Goal: Task Accomplishment & Management: Use online tool/utility

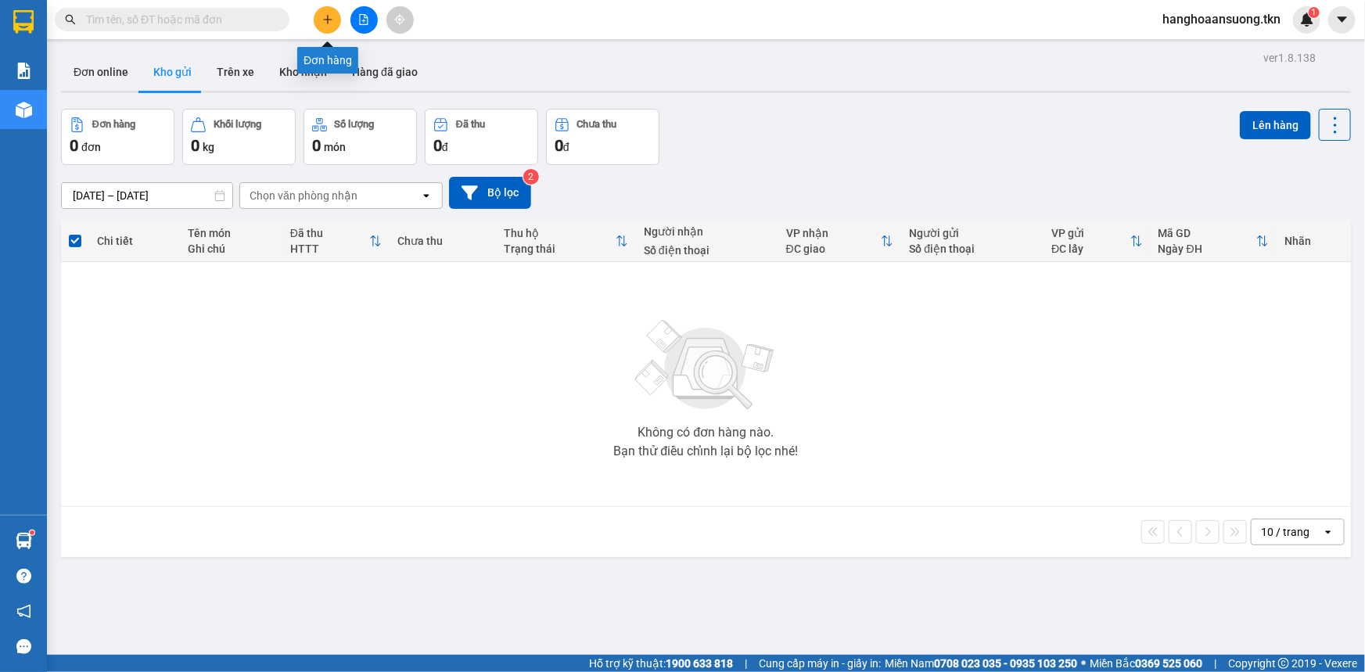
click at [321, 16] on button at bounding box center [327, 19] width 27 height 27
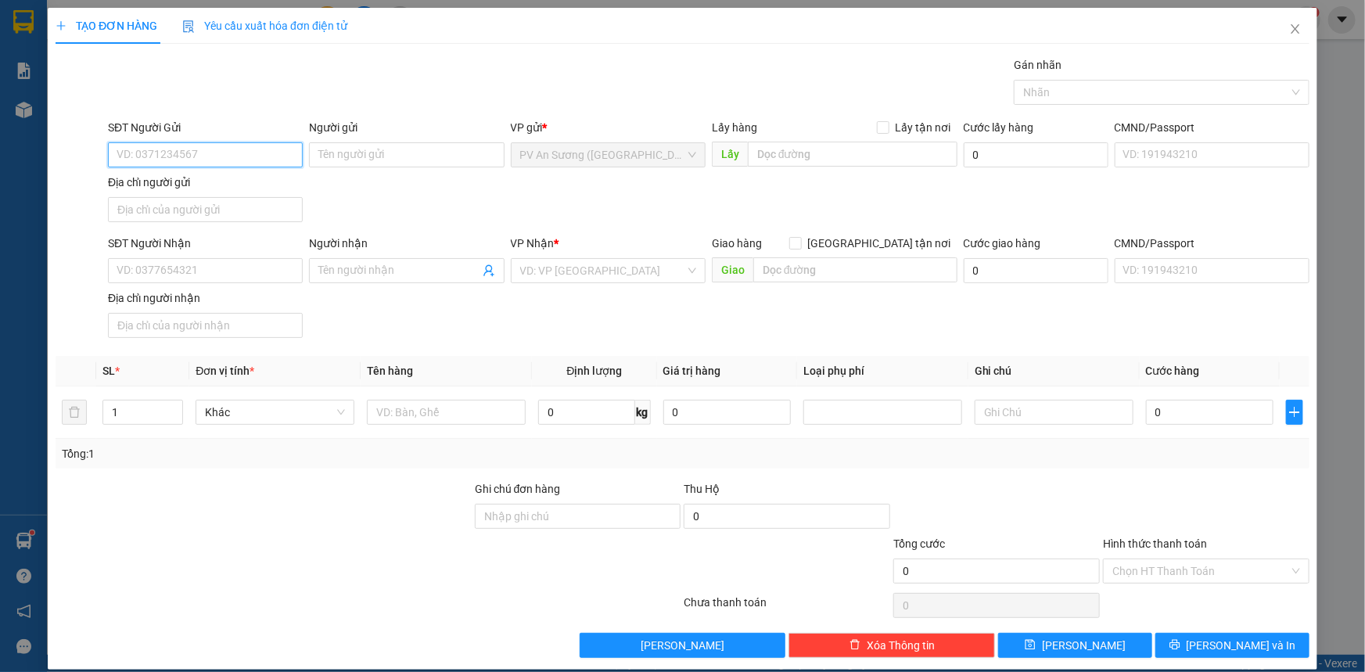
click at [174, 155] on input "SĐT Người Gửi" at bounding box center [205, 154] width 195 height 25
click at [176, 183] on div "0916455541 - ALISA" at bounding box center [204, 186] width 174 height 17
type input "0916455541"
type input "ALISA"
type input "0774131687"
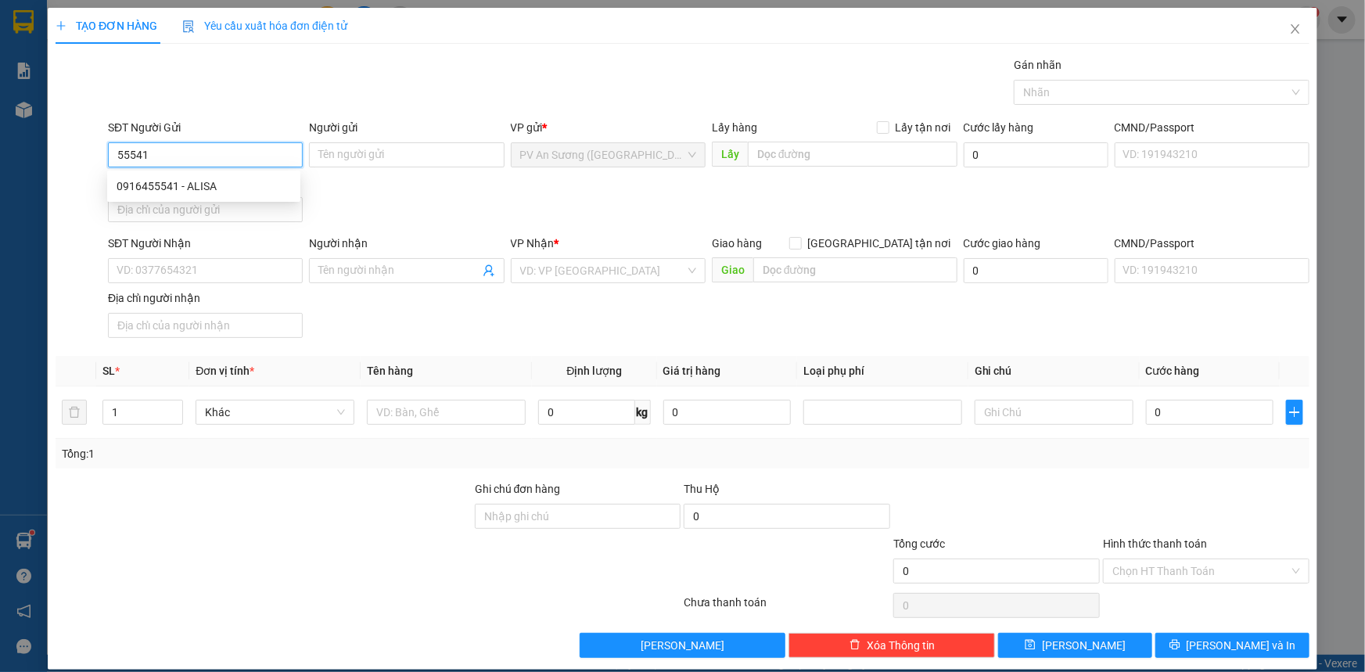
type input "OANH"
type input "20.000"
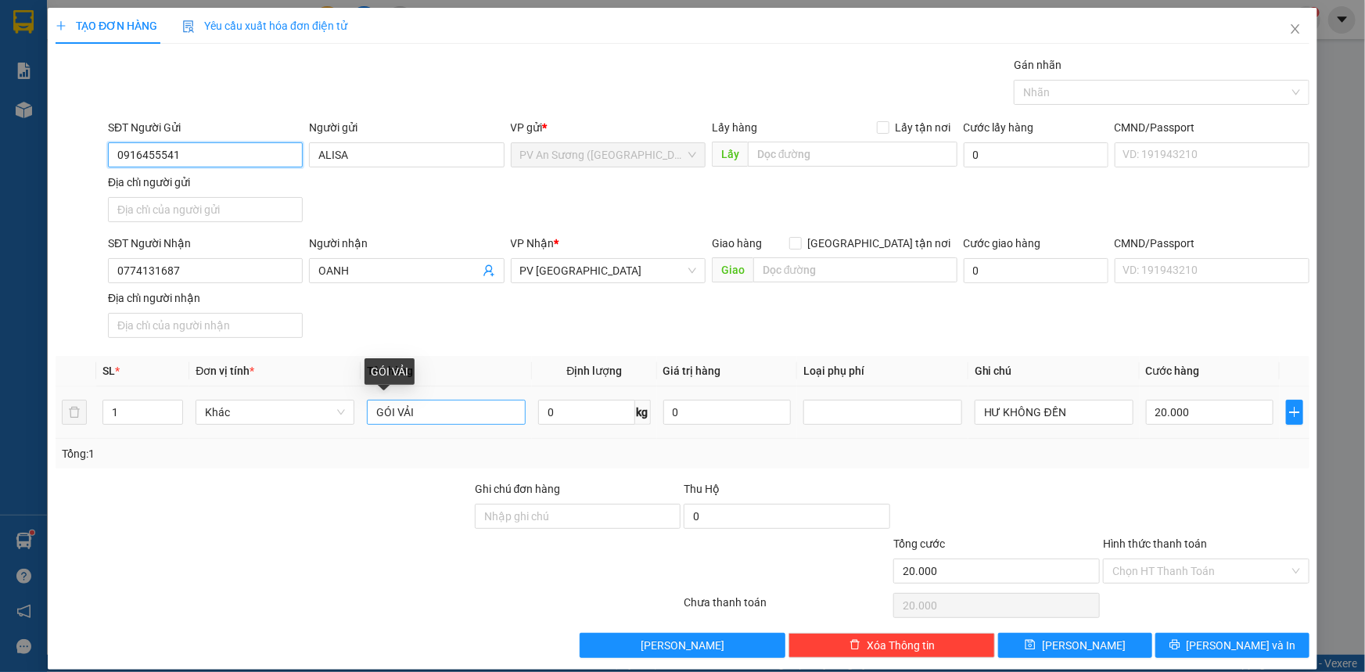
type input "0916455541"
click at [430, 416] on input "GÓI VẢI" at bounding box center [446, 412] width 159 height 25
type input "G"
type input "h"
type input "HỘP VẢI"
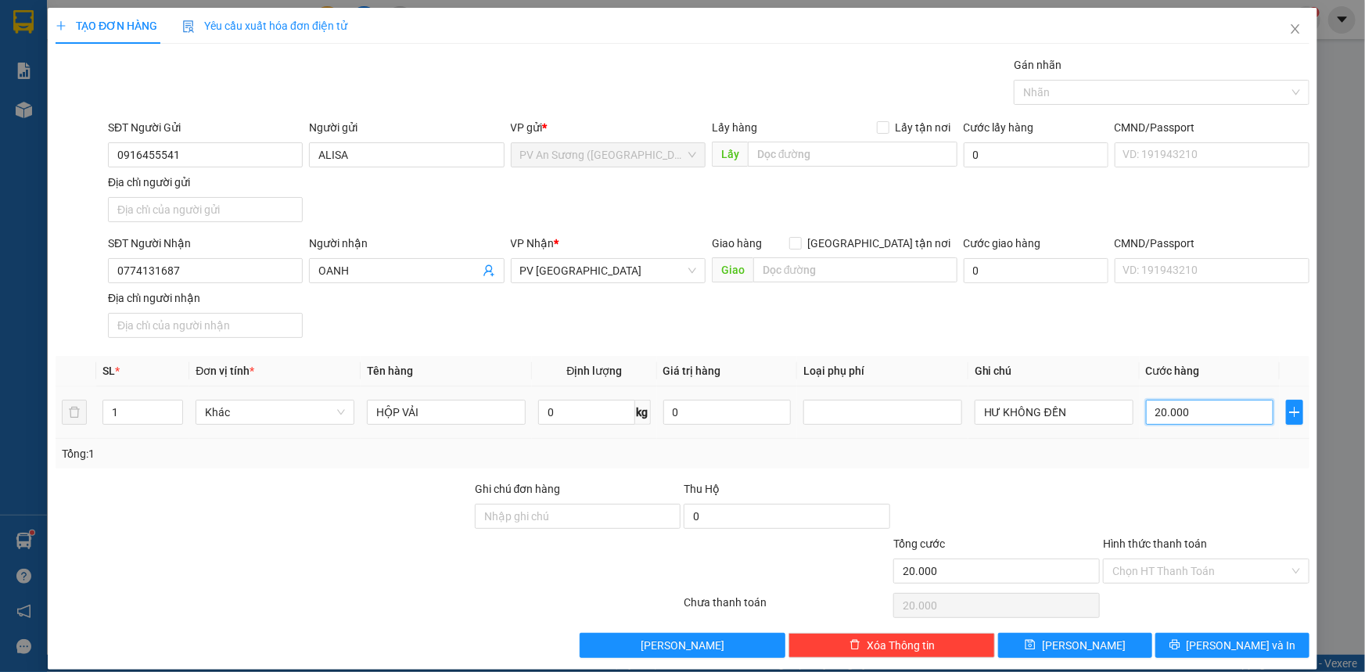
click at [1197, 415] on input "20.000" at bounding box center [1210, 412] width 128 height 25
type input "4"
type input "0.000.040"
type input "40"
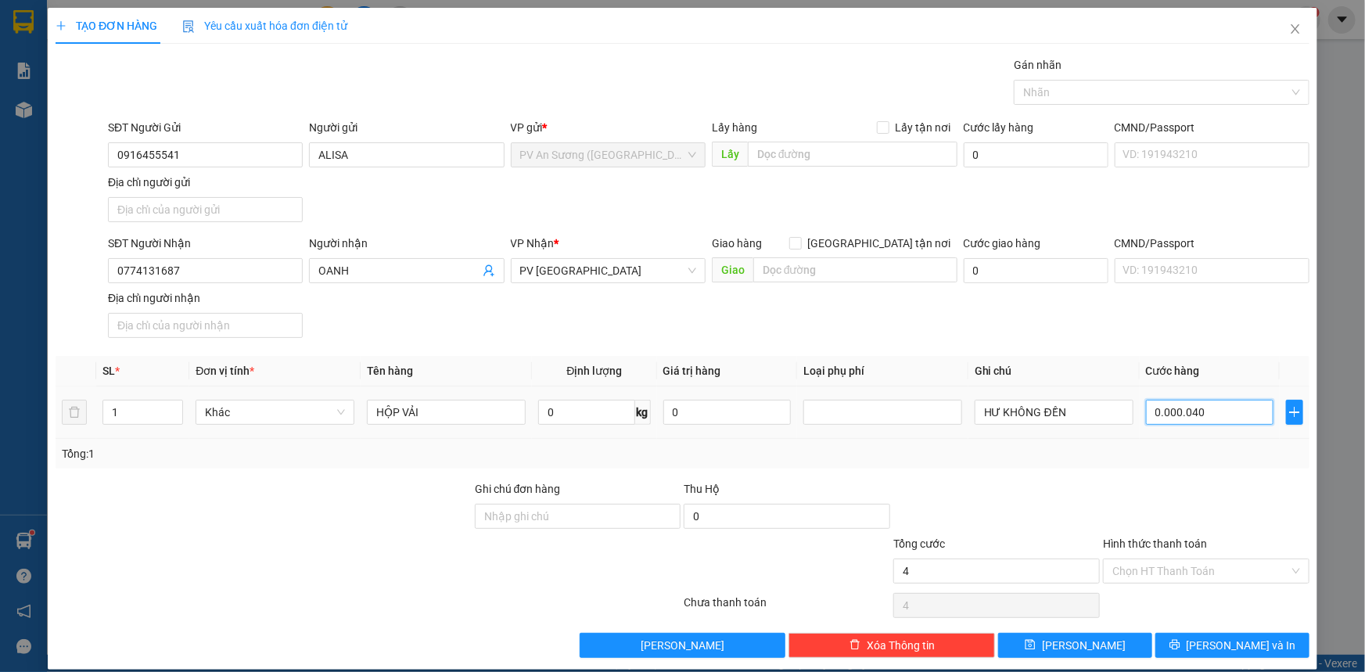
type input "40"
type input "0.000.040"
type input "40.000"
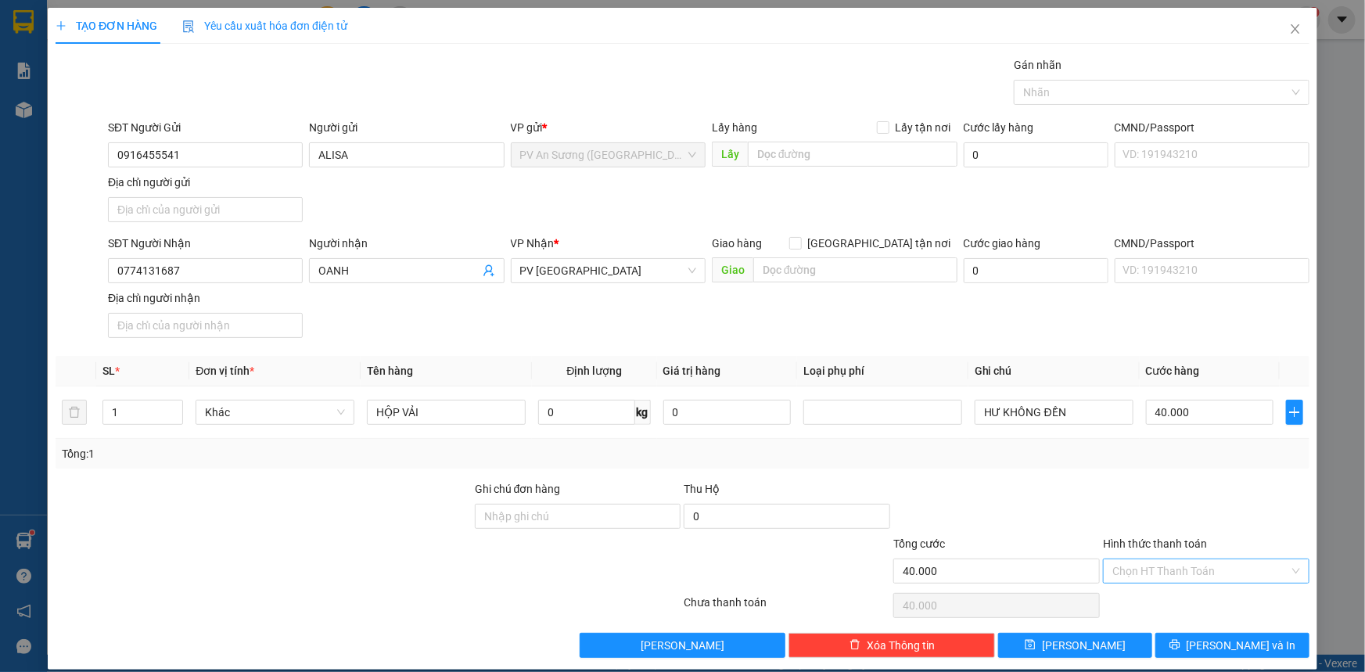
click at [1186, 572] on input "Hình thức thanh toán" at bounding box center [1201, 570] width 177 height 23
click at [1197, 599] on div "Tại văn phòng" at bounding box center [1197, 600] width 186 height 17
type input "0"
click at [1221, 642] on span "Lưu và In" at bounding box center [1242, 645] width 110 height 17
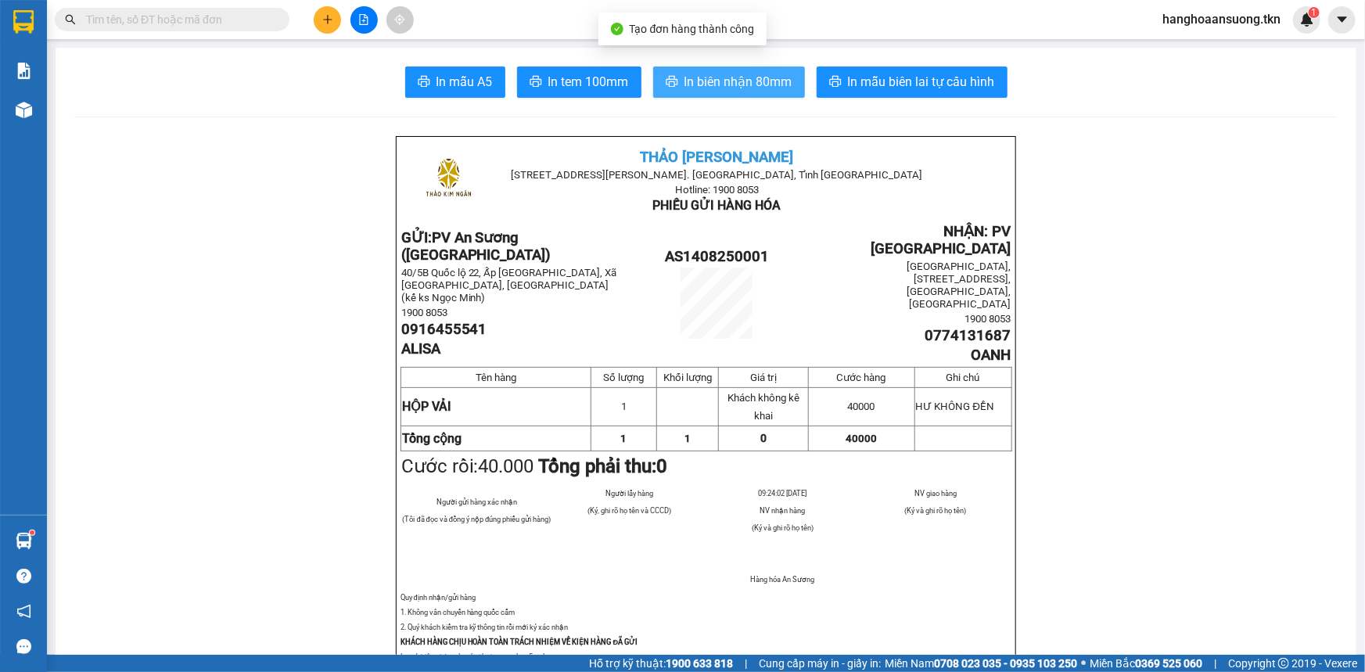
click at [782, 90] on span "In biên nhận 80mm" at bounding box center [739, 82] width 108 height 20
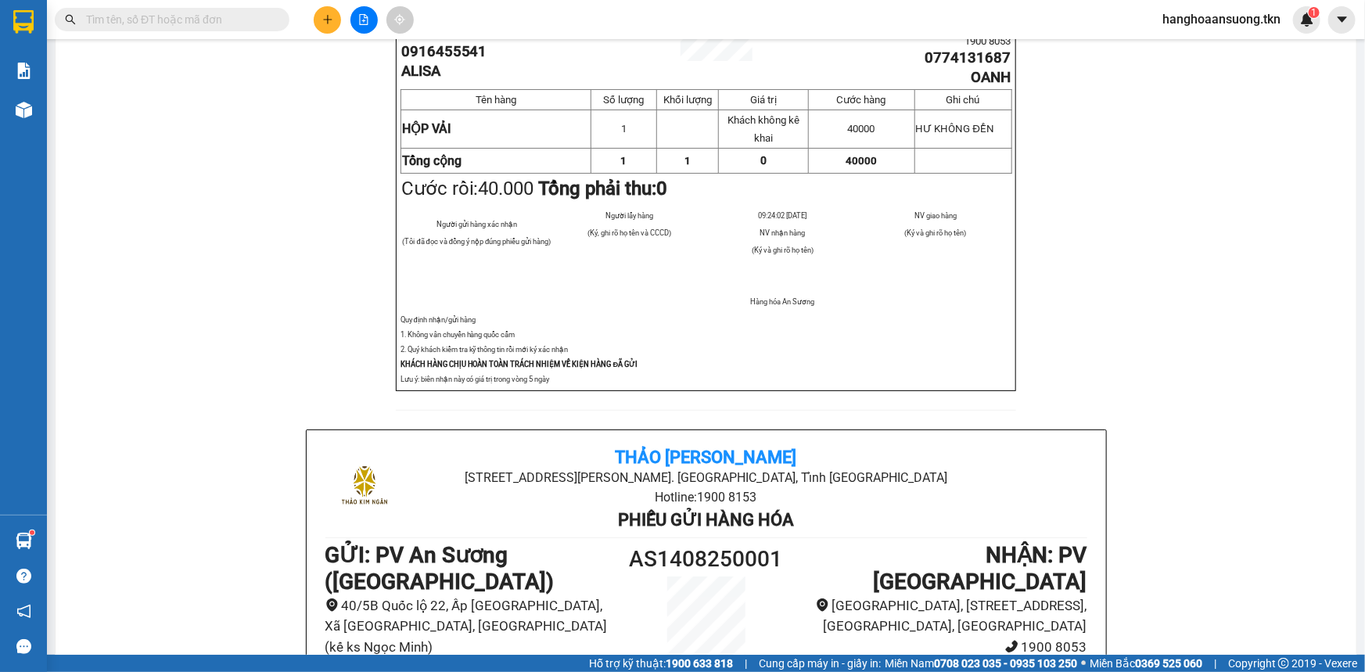
scroll to position [142, 0]
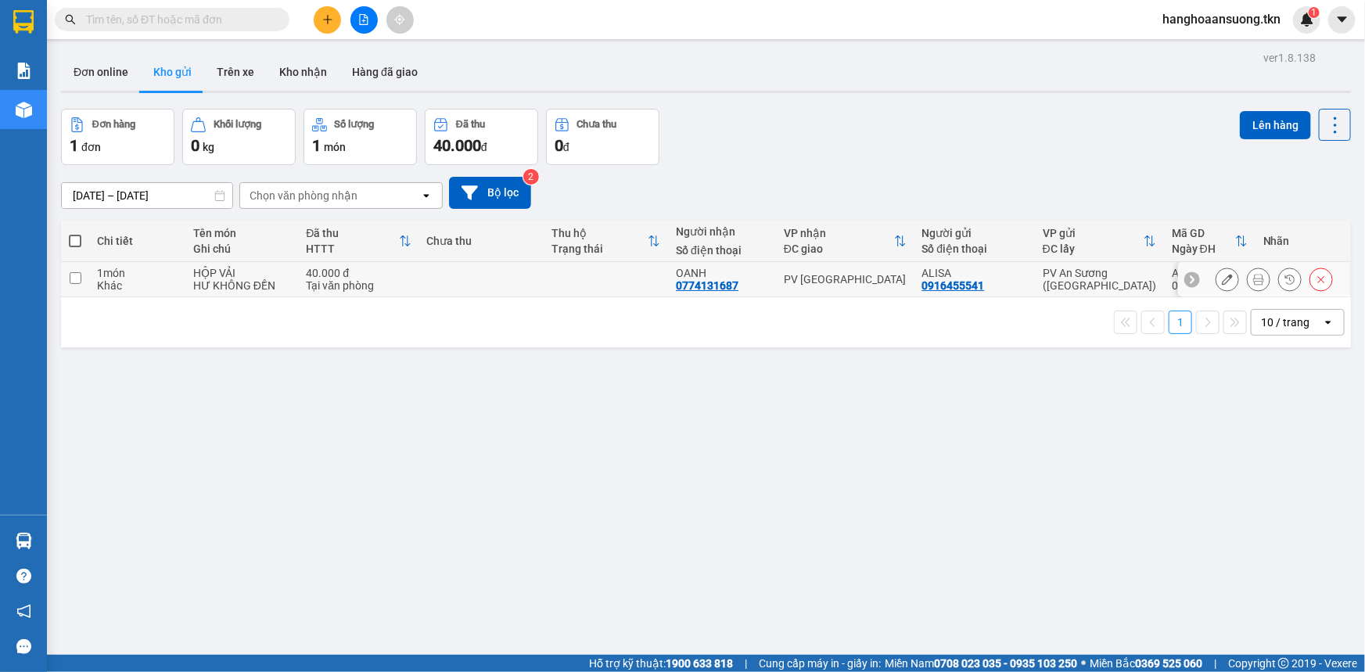
click at [77, 282] on input "checkbox" at bounding box center [76, 278] width 12 height 12
checkbox input "true"
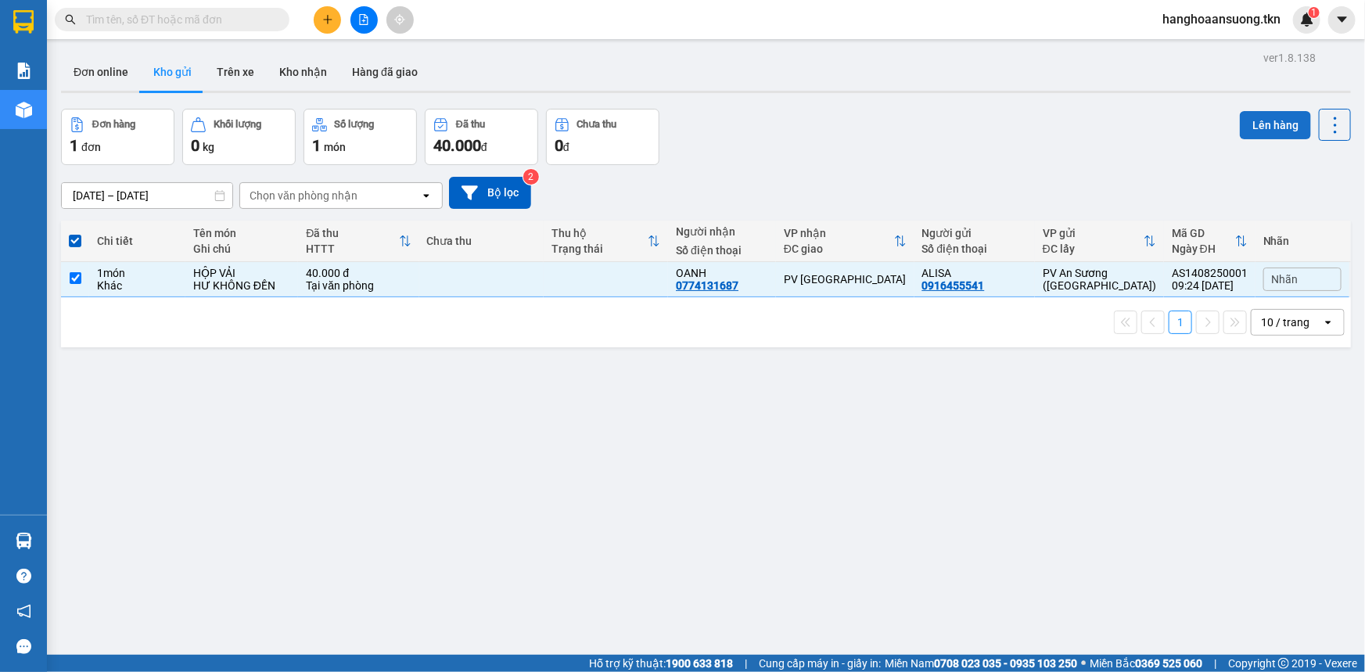
click at [1240, 123] on button "Lên hàng" at bounding box center [1275, 125] width 71 height 28
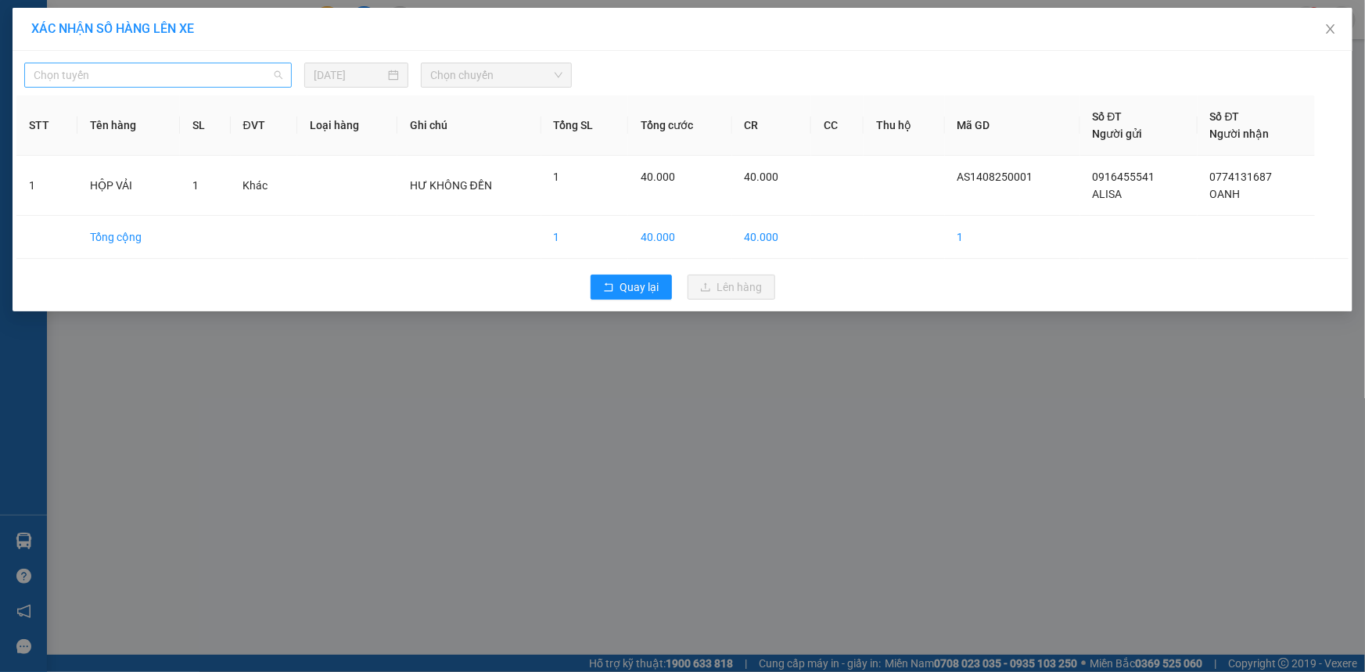
click at [185, 68] on span "Chọn tuyến" at bounding box center [158, 74] width 249 height 23
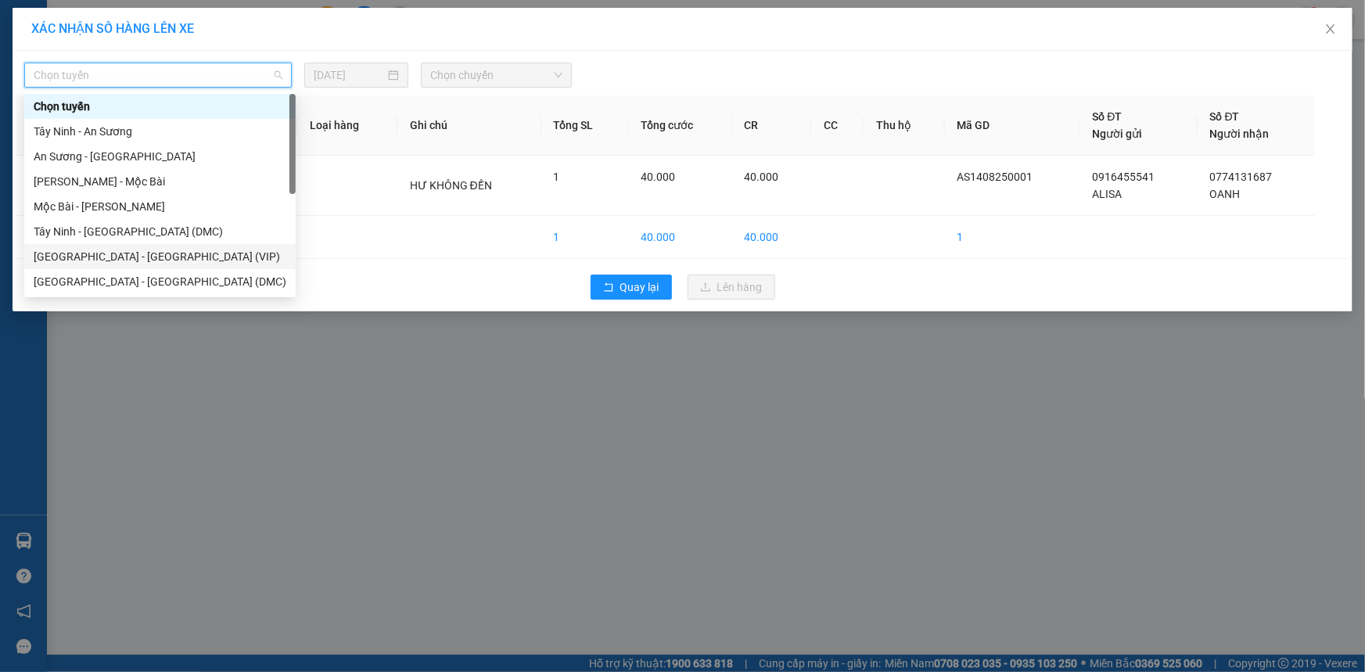
click at [196, 258] on div "[GEOGRAPHIC_DATA] - [GEOGRAPHIC_DATA] (VIP)" at bounding box center [160, 256] width 253 height 17
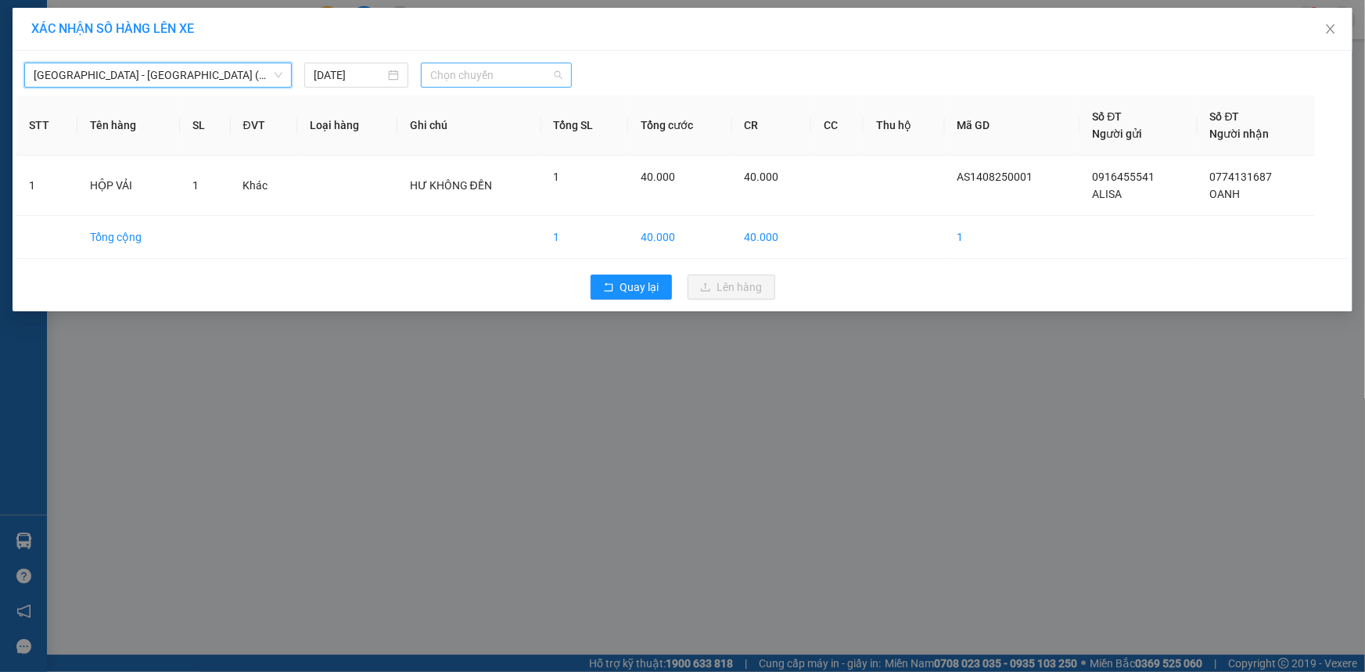
click at [480, 81] on span "Chọn chuyến" at bounding box center [496, 74] width 132 height 23
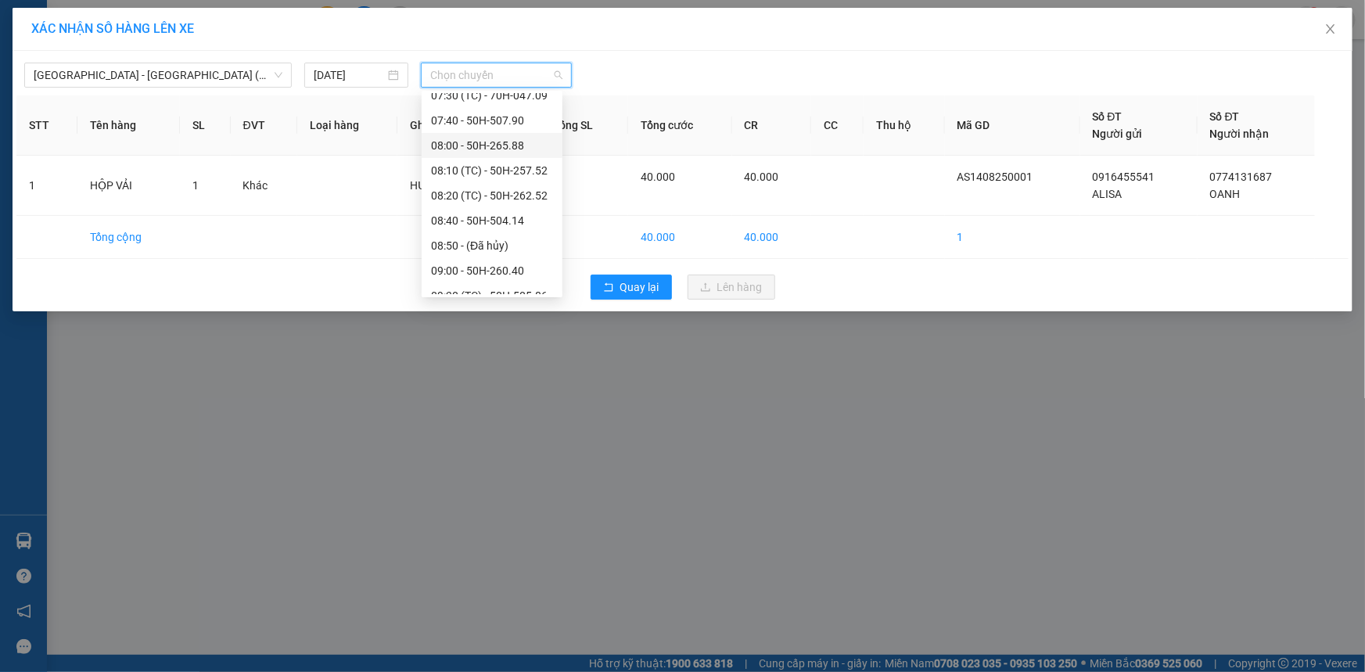
scroll to position [355, 0]
click at [528, 255] on div "09:00 - 50H-260.40" at bounding box center [492, 251] width 122 height 17
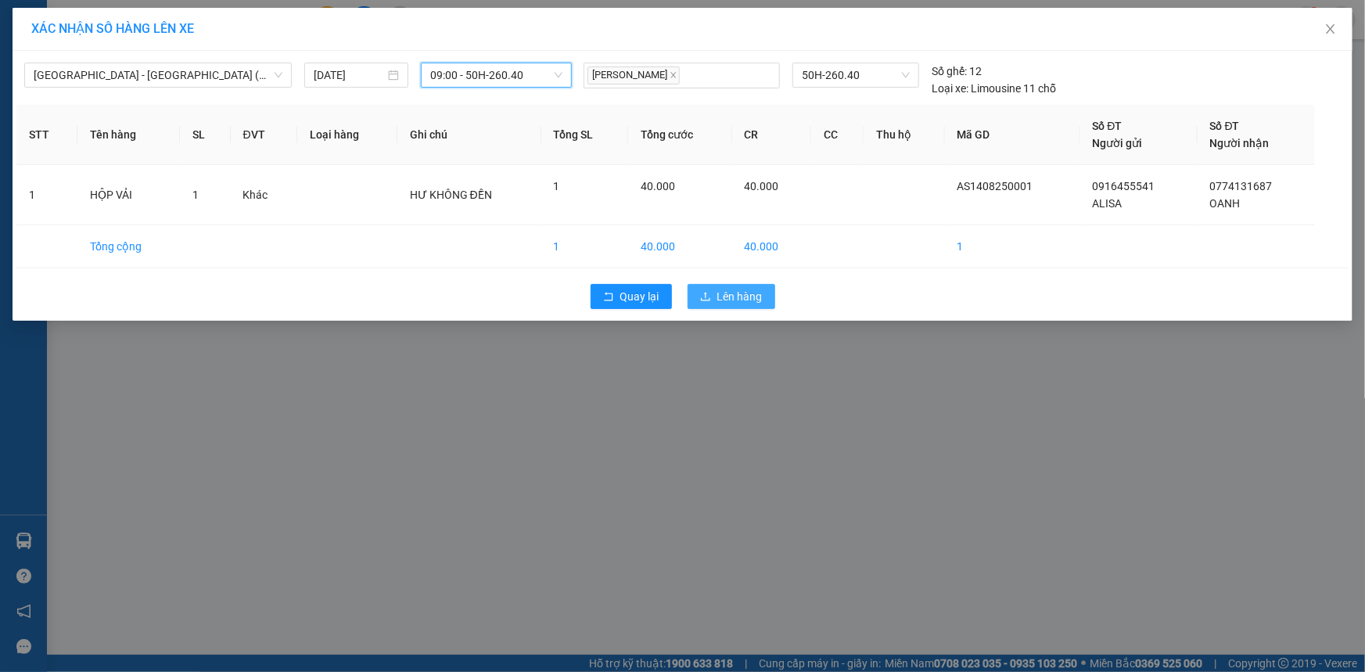
click at [721, 304] on span "Lên hàng" at bounding box center [739, 296] width 45 height 17
